Goal: Transaction & Acquisition: Purchase product/service

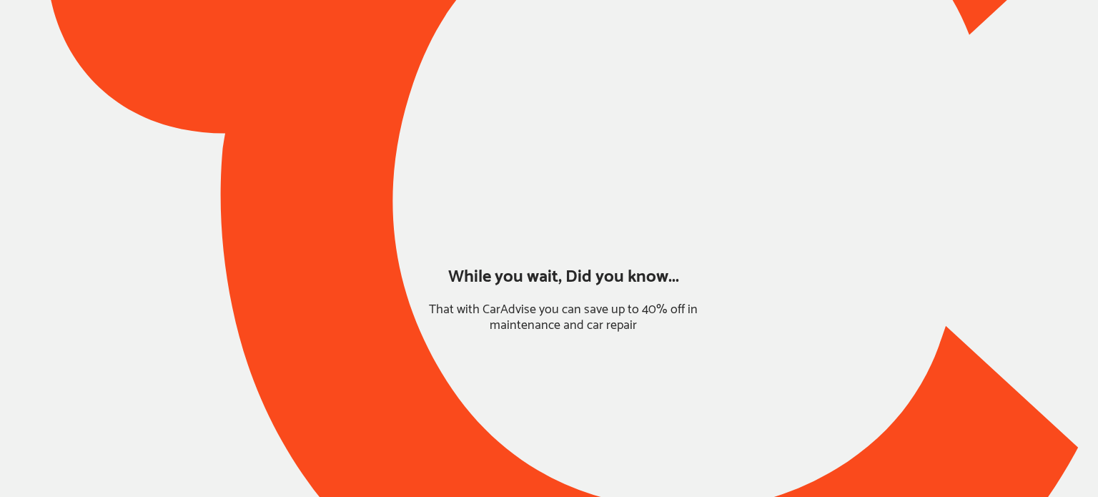
type input "*******"
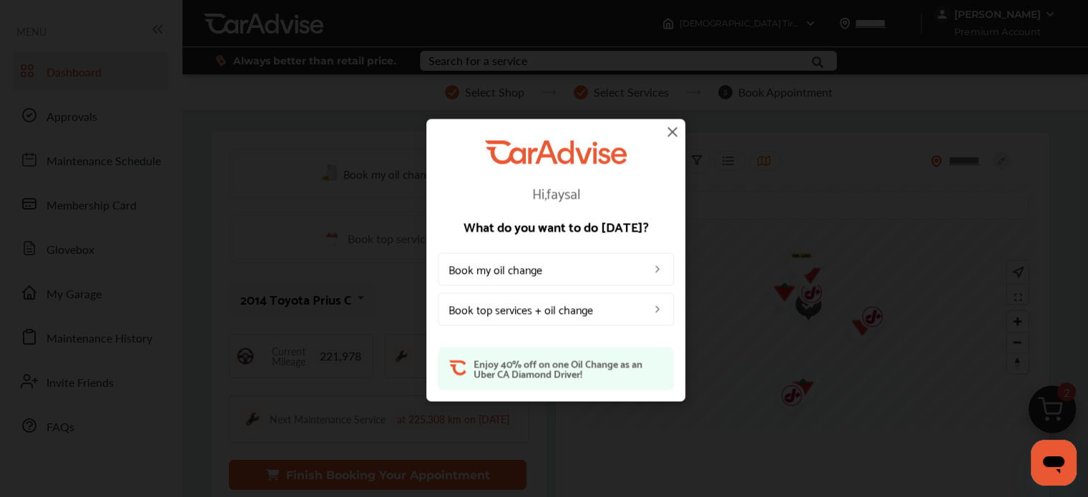
click at [669, 127] on img at bounding box center [672, 131] width 17 height 17
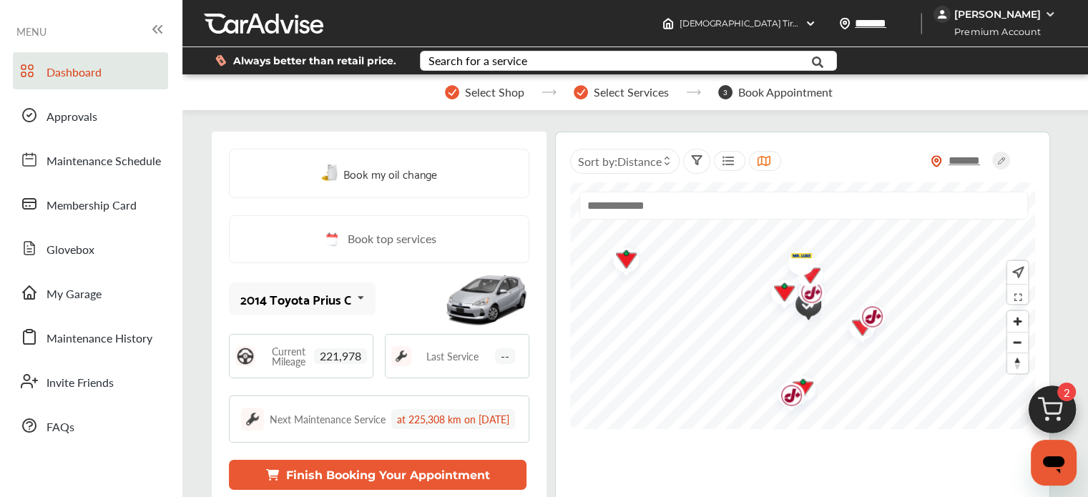
click at [1021, 29] on span "Premium Account" at bounding box center [993, 31] width 117 height 15
click at [1051, 408] on img at bounding box center [1052, 413] width 69 height 69
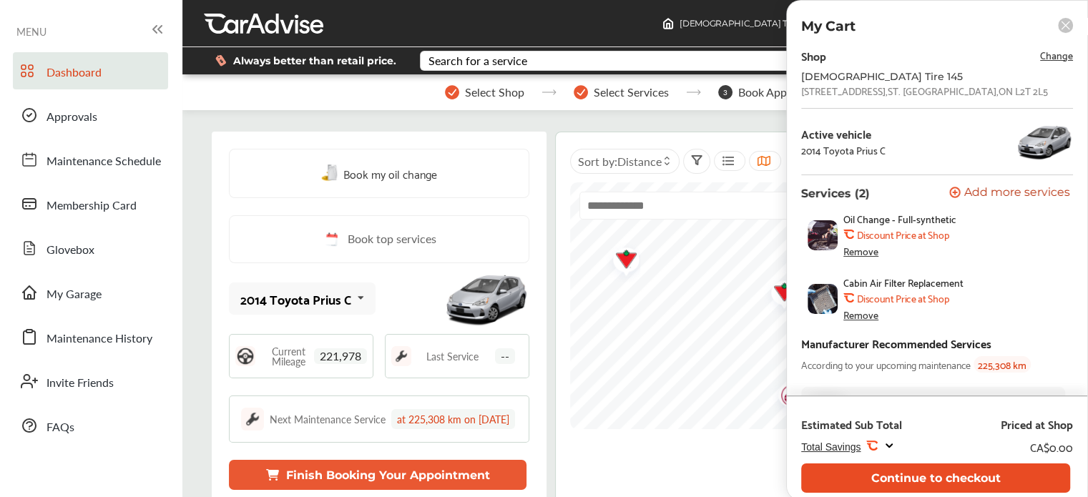
click at [930, 483] on button "Continue to checkout" at bounding box center [935, 477] width 269 height 29
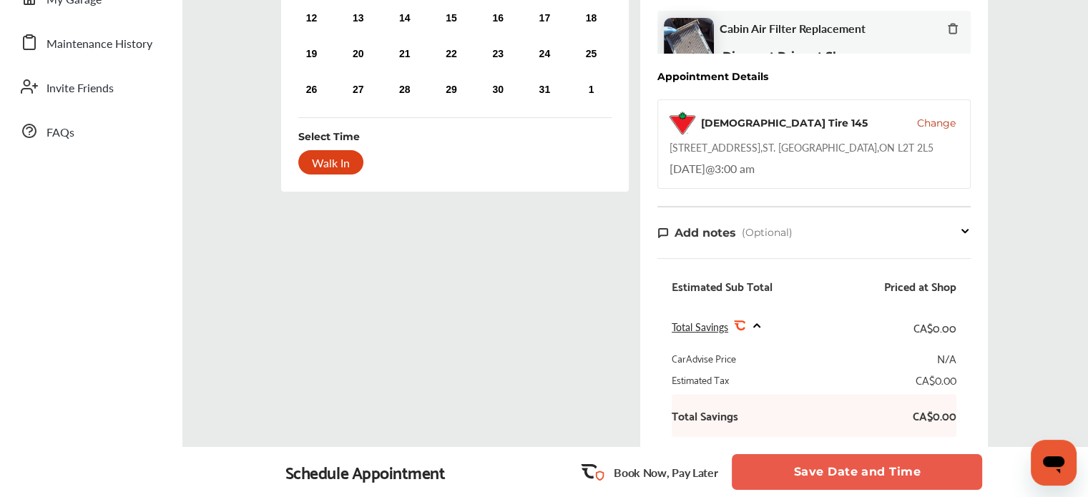
scroll to position [295, 0]
click at [832, 473] on button "Save Date and Time" at bounding box center [857, 472] width 250 height 36
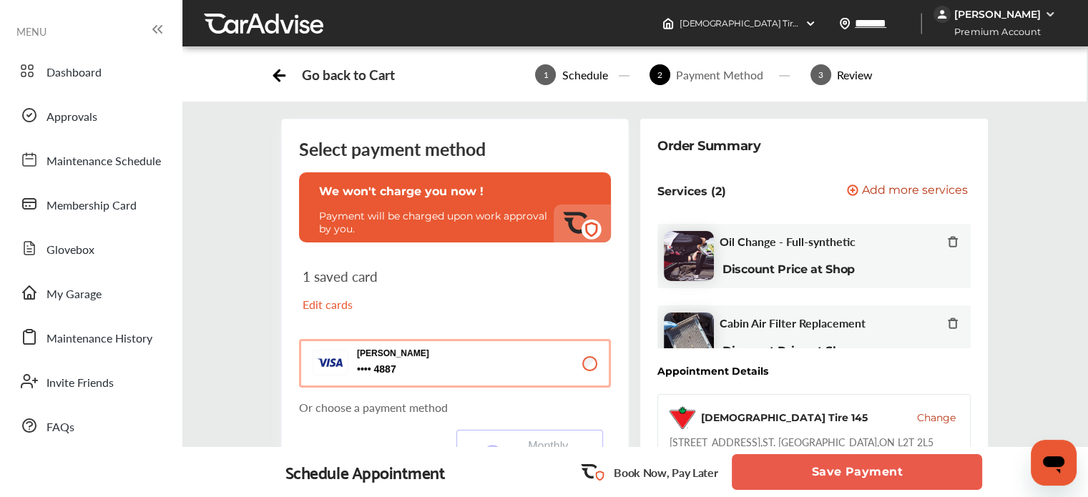
drag, startPoint x: 832, startPoint y: 473, endPoint x: 783, endPoint y: 471, distance: 48.6
click at [783, 471] on button "Save Payment" at bounding box center [857, 472] width 250 height 36
